Goal: Task Accomplishment & Management: Use online tool/utility

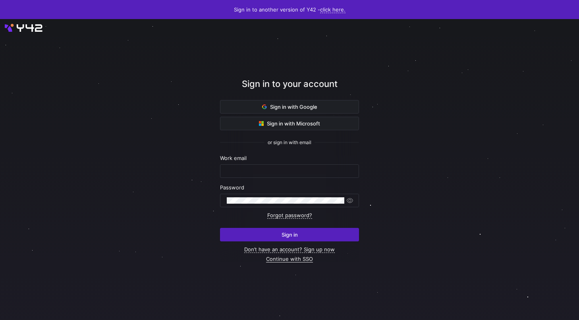
click at [281, 258] on link "Continue with SSO" at bounding box center [289, 259] width 47 height 7
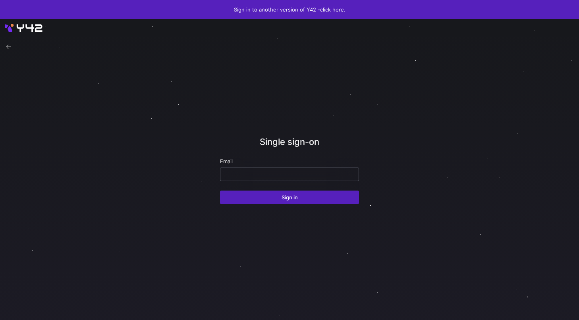
click at [265, 175] on input "email" at bounding box center [289, 174] width 125 height 6
type input "erica@modular.com"
click at [220, 191] on button "Sign in" at bounding box center [289, 197] width 139 height 13
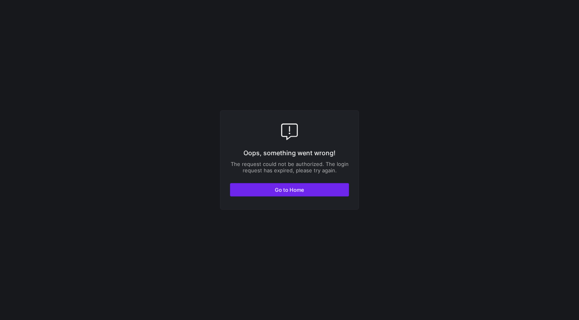
click at [289, 192] on span "Go to Home" at bounding box center [289, 190] width 29 height 6
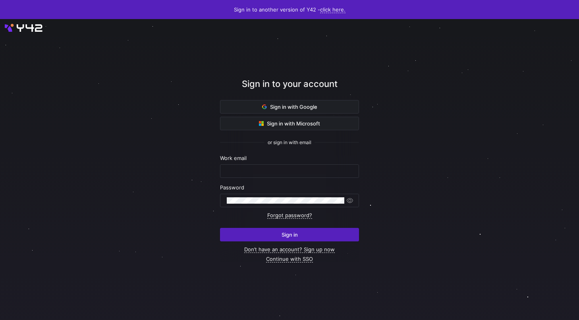
click at [293, 99] on div "Sign in to your account" at bounding box center [289, 88] width 139 height 23
click at [289, 102] on span at bounding box center [289, 106] width 138 height 13
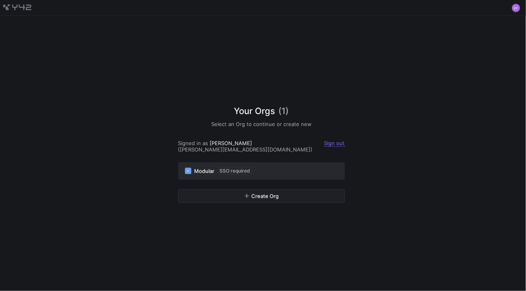
click at [260, 171] on div "M Modular SSO required" at bounding box center [261, 170] width 153 height 7
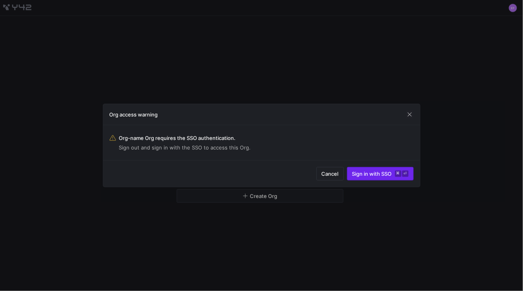
click at [356, 179] on span "submit" at bounding box center [380, 173] width 66 height 13
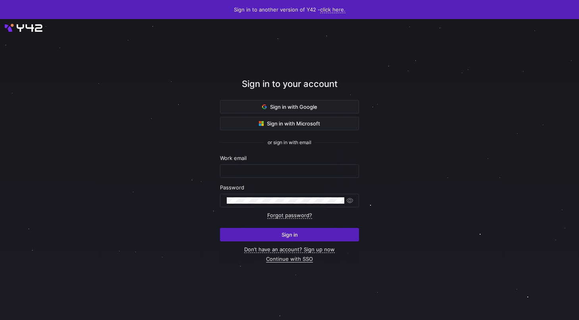
click at [287, 261] on link "Continue with SSO" at bounding box center [289, 259] width 47 height 7
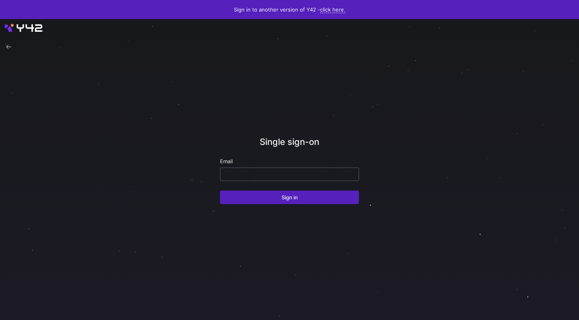
click at [249, 174] on input "email" at bounding box center [289, 174] width 125 height 6
type input "[PERSON_NAME][EMAIL_ADDRESS][DOMAIN_NAME]"
click at [220, 191] on button "Sign in" at bounding box center [289, 197] width 139 height 13
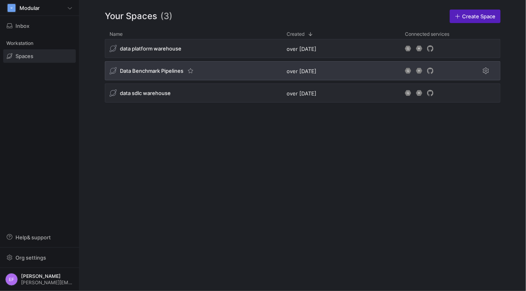
click at [154, 71] on span "Data Benchmark Pipelines" at bounding box center [152, 70] width 64 height 6
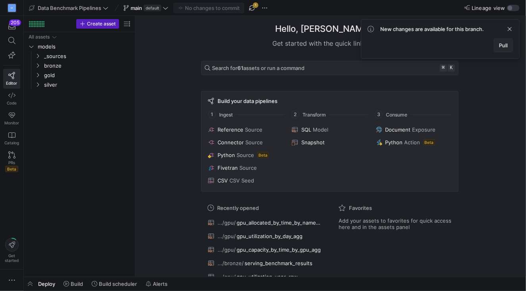
click at [508, 44] on span at bounding box center [503, 45] width 18 height 13
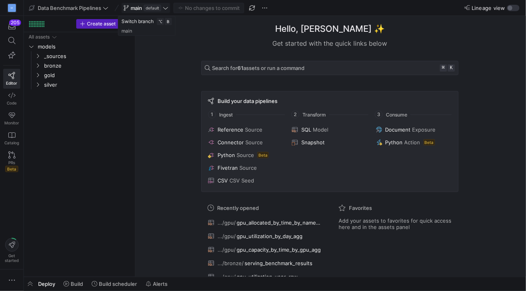
click at [167, 7] on icon at bounding box center [166, 8] width 6 height 6
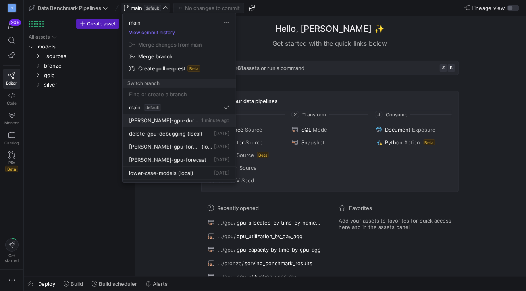
click at [144, 119] on span "erica-gpu-duration" at bounding box center [164, 120] width 71 height 6
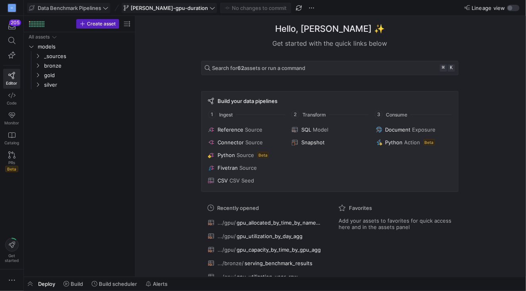
click at [103, 12] on span at bounding box center [68, 8] width 83 height 10
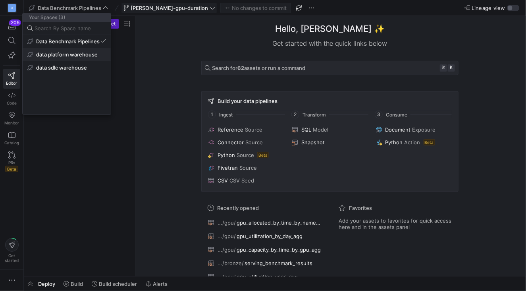
click at [77, 56] on span "data platform warehouse" at bounding box center [67, 54] width 62 height 6
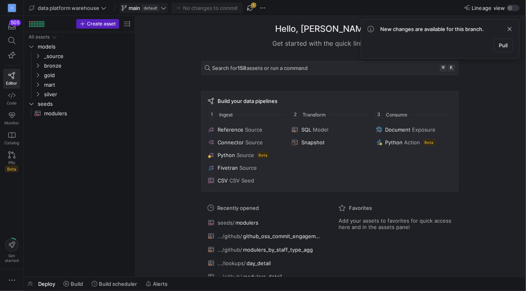
click at [162, 10] on icon at bounding box center [164, 8] width 6 height 6
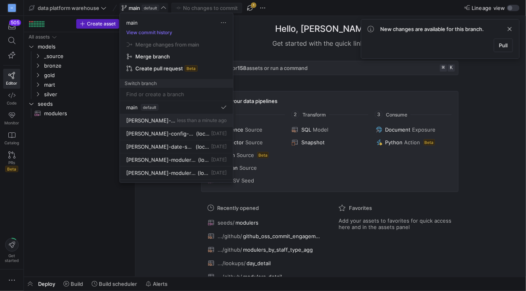
click at [172, 124] on button "erica-os-model-usage-steel-line less than a minute ago" at bounding box center [176, 120] width 113 height 13
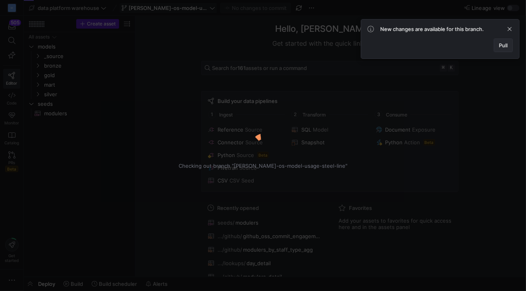
click at [503, 48] on span at bounding box center [503, 45] width 18 height 13
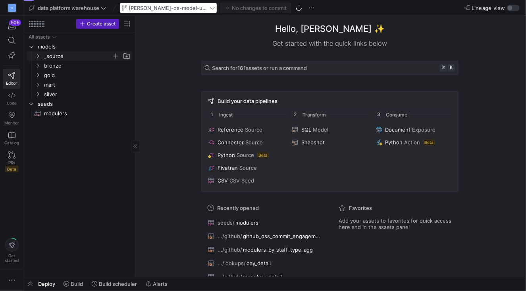
click at [38, 57] on icon "Press SPACE to select this row." at bounding box center [38, 56] width 6 height 5
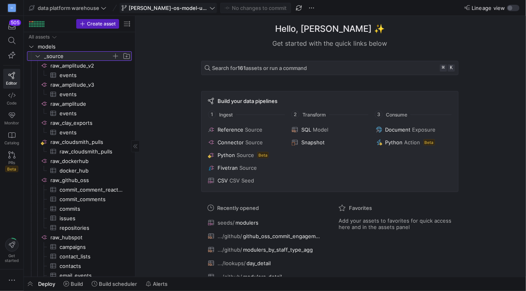
click at [38, 57] on icon at bounding box center [38, 56] width 6 height 5
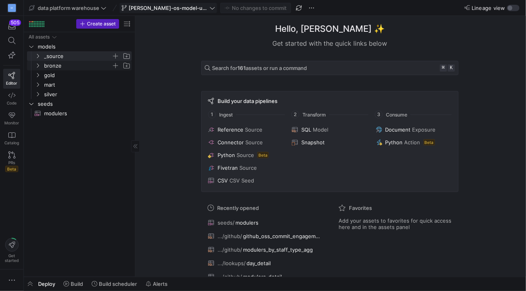
click at [38, 65] on icon "Press SPACE to select this row." at bounding box center [38, 65] width 6 height 5
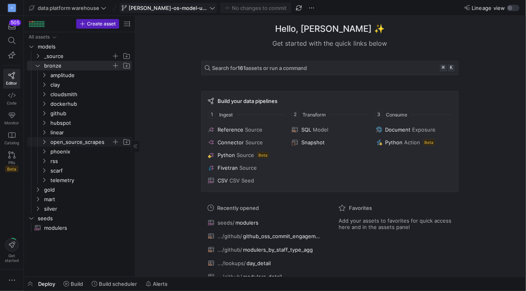
click at [44, 140] on icon "Press SPACE to select this row." at bounding box center [44, 141] width 6 height 5
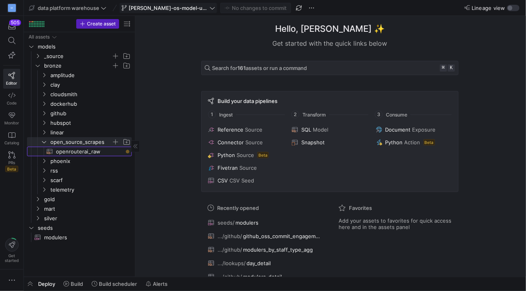
click at [75, 151] on span "openrouterai_raw​​​​​​​​​​" at bounding box center [89, 151] width 67 height 9
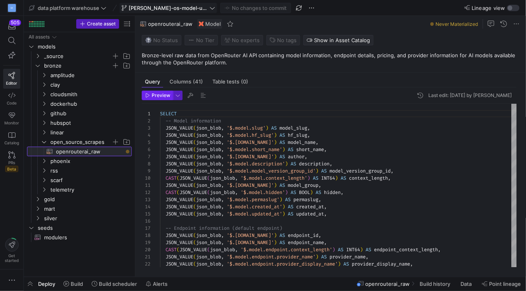
scroll to position [64, 0]
click at [156, 95] on span "Preview" at bounding box center [161, 95] width 19 height 6
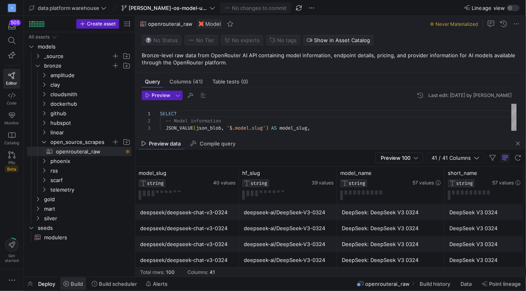
click at [73, 283] on span "Build" at bounding box center [77, 283] width 12 height 6
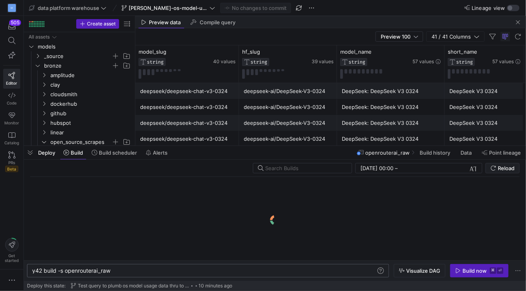
scroll to position [0, 79]
click at [460, 272] on icon "button" at bounding box center [458, 271] width 6 height 6
